Goal: Transaction & Acquisition: Purchase product/service

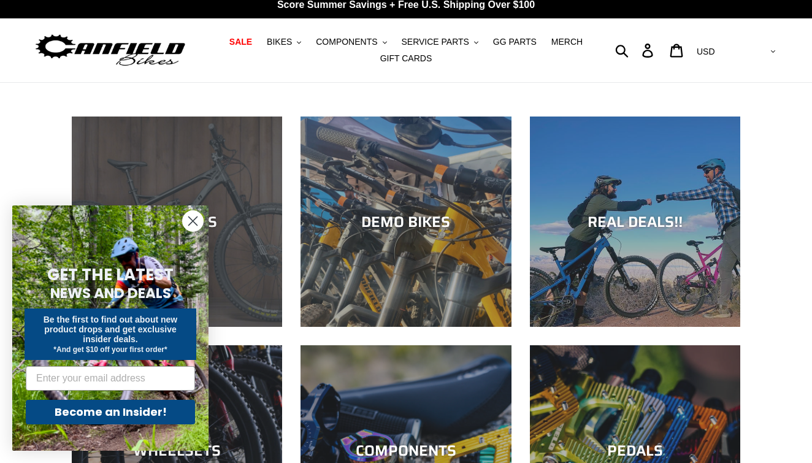
scroll to position [9, 0]
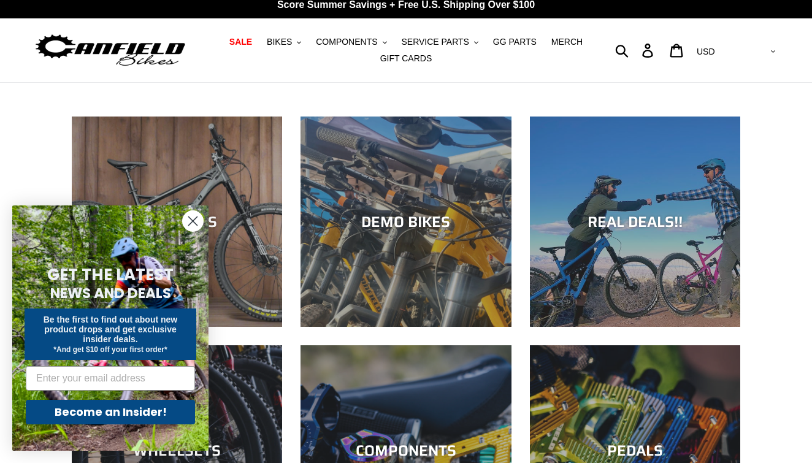
click at [193, 221] on icon "Close dialog" at bounding box center [193, 221] width 9 height 9
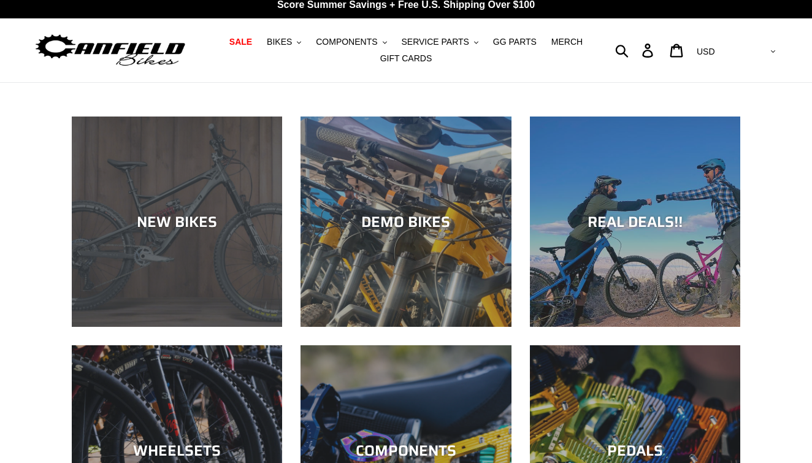
click at [167, 327] on div "NEW BIKES" at bounding box center [177, 327] width 210 height 0
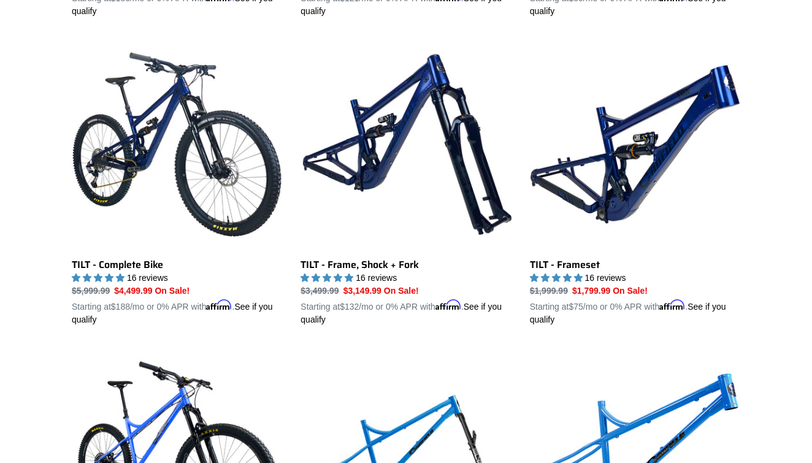
scroll to position [1567, 0]
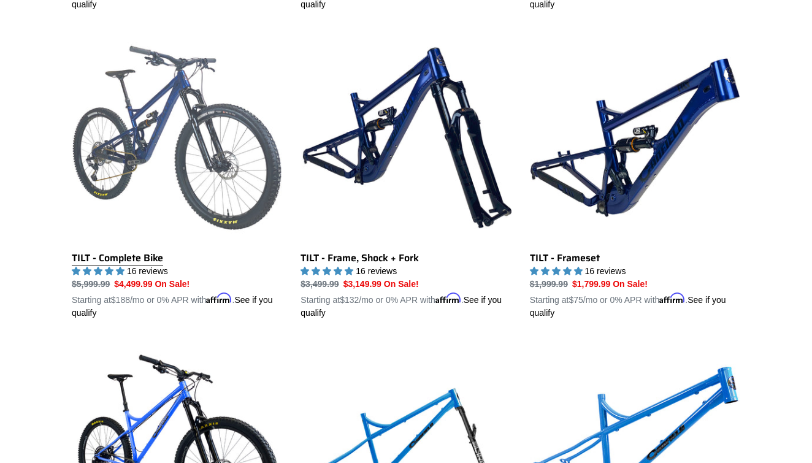
click at [144, 140] on link "TILT - Complete Bike" at bounding box center [177, 176] width 210 height 287
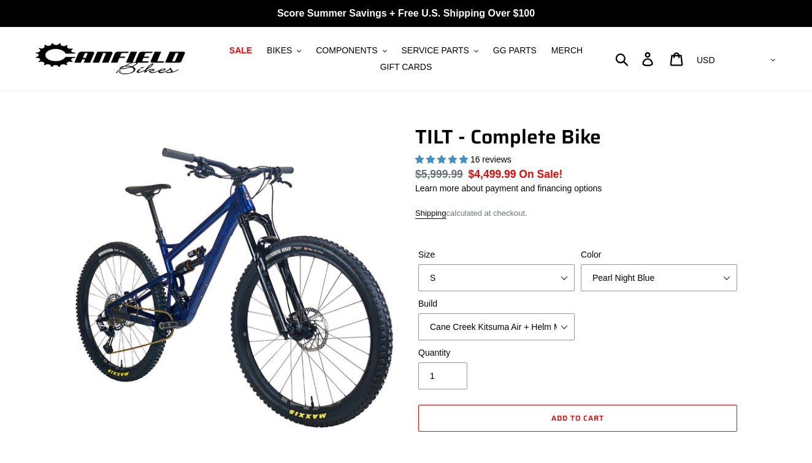
select select "highest-rating"
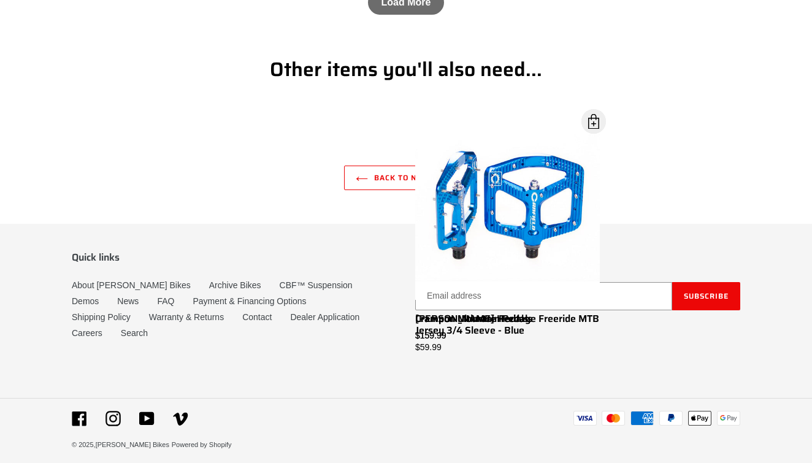
scroll to position [4403, 0]
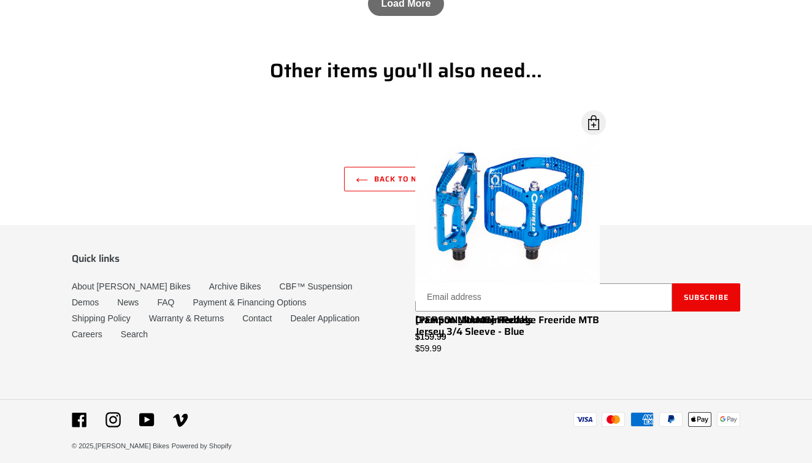
click at [182, 185] on div "Back to NEW BIKES" at bounding box center [406, 179] width 736 height 25
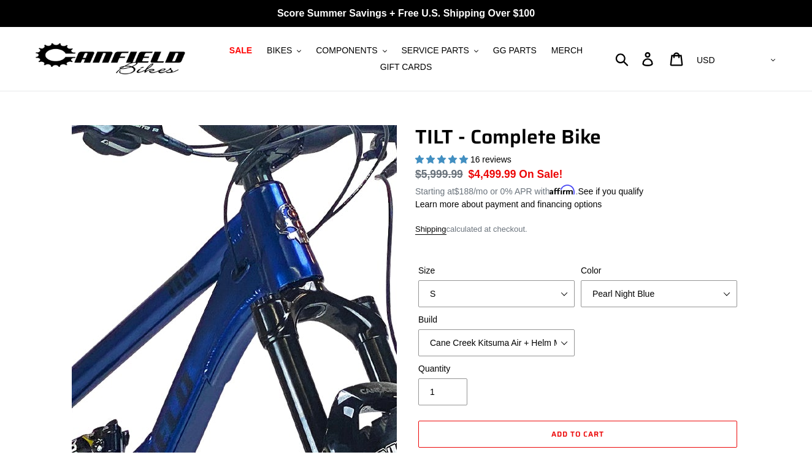
scroll to position [0, 0]
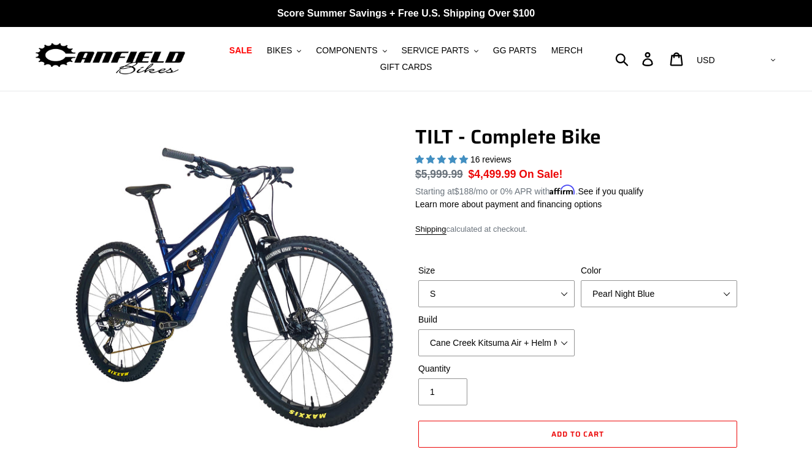
click at [112, 55] on img at bounding box center [110, 59] width 153 height 39
